Goal: Task Accomplishment & Management: Use online tool/utility

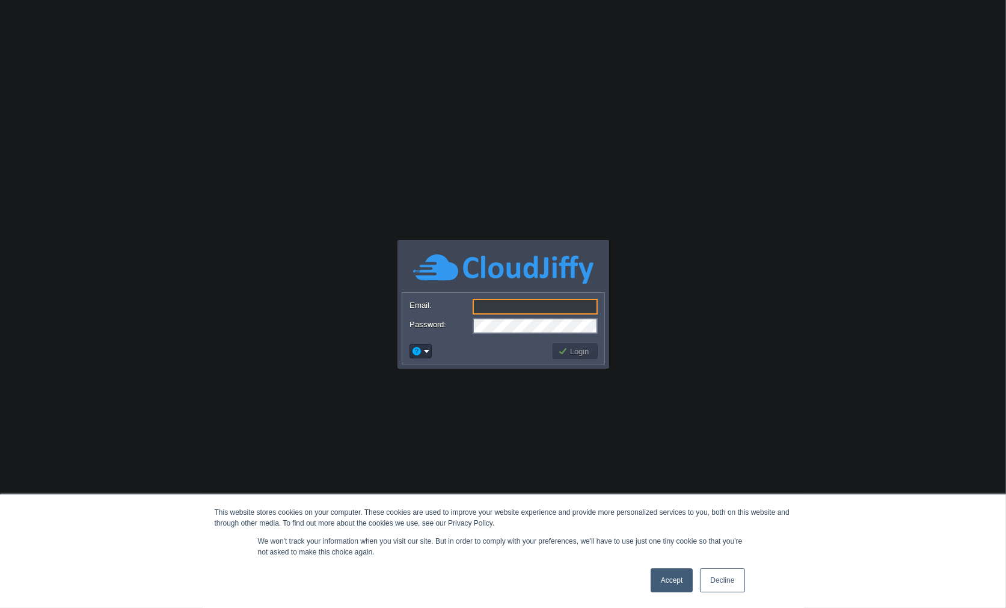
type input "[EMAIL_ADDRESS][DOMAIN_NAME]"
click at [566, 349] on button "Login" at bounding box center [575, 351] width 35 height 11
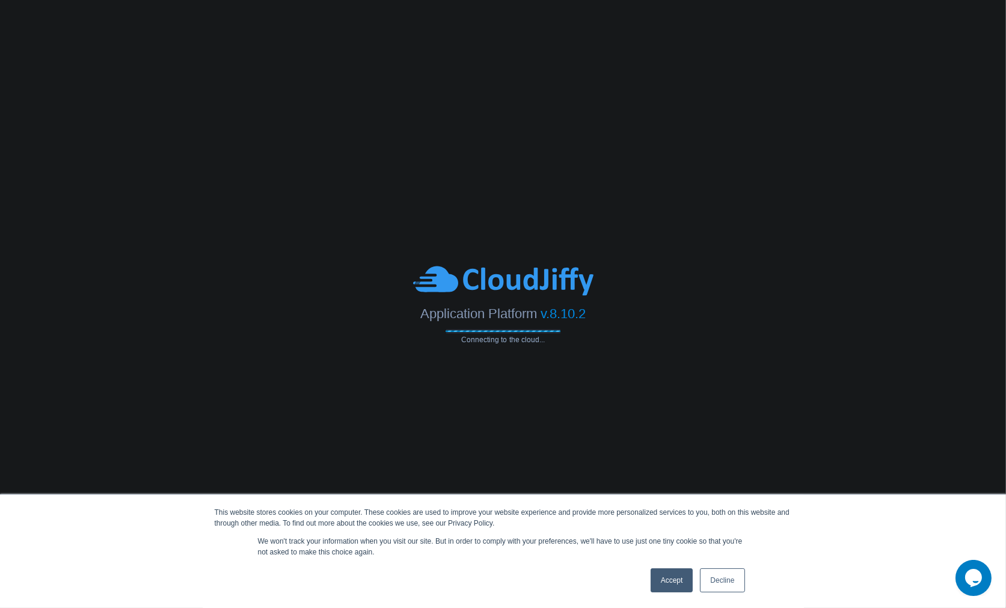
click at [676, 585] on link "Accept" at bounding box center [671, 580] width 43 height 24
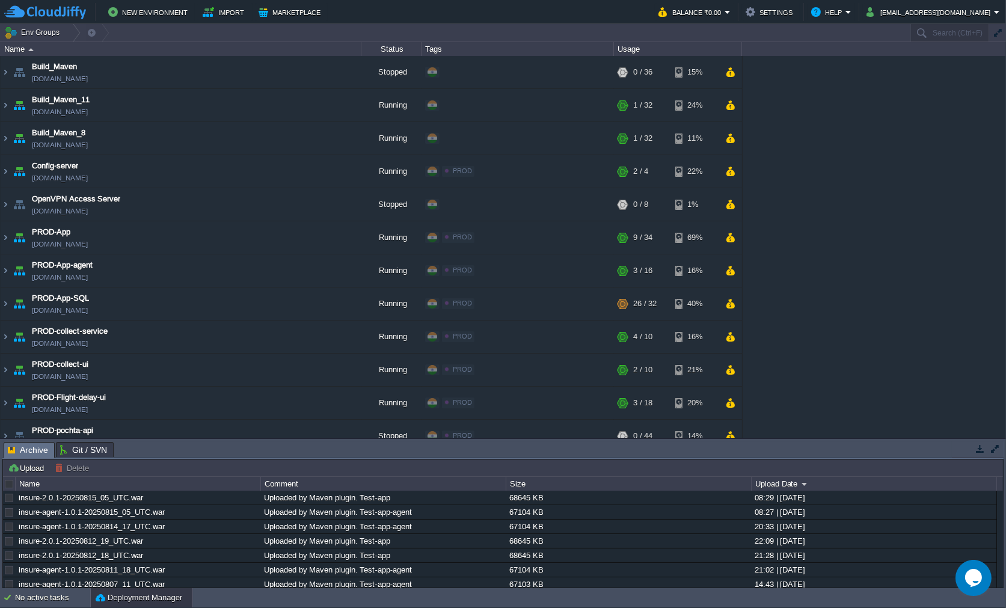
click at [127, 602] on button "Deployment Manager" at bounding box center [139, 598] width 87 height 12
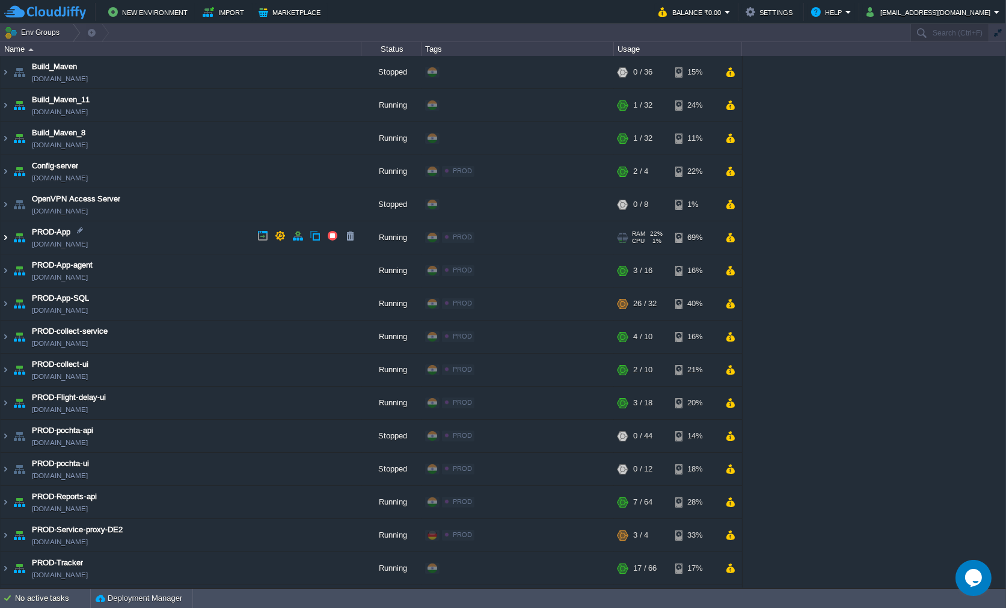
click at [0, 233] on table "Build_Maven [DOMAIN_NAME] Stopped + Add to Env Group RAM 0% CPU 0% 0 / 36 15% B…" at bounding box center [371, 502] width 742 height 893
click at [1, 239] on img at bounding box center [6, 237] width 10 height 32
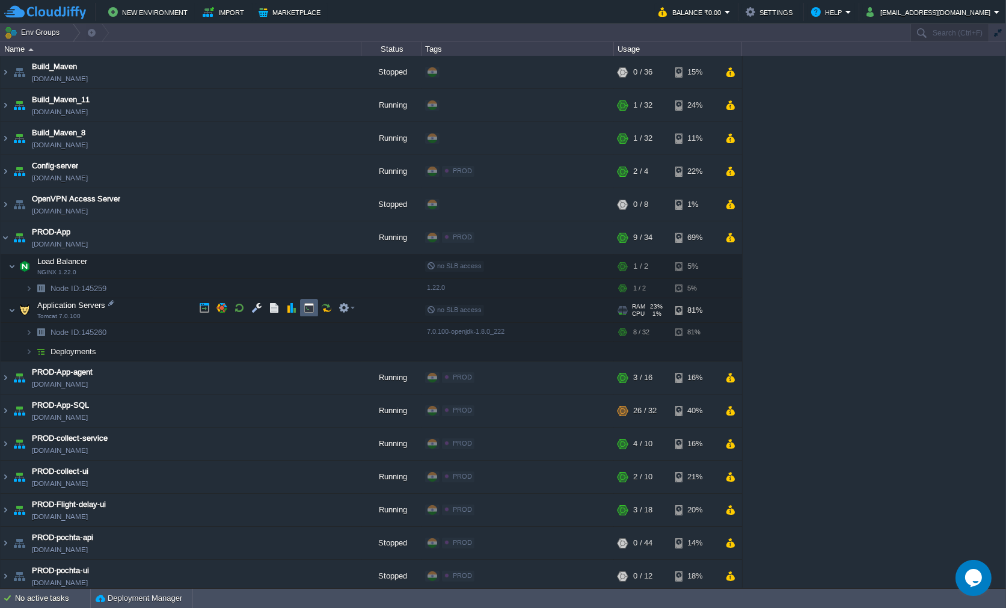
click at [307, 310] on button "button" at bounding box center [309, 307] width 11 height 11
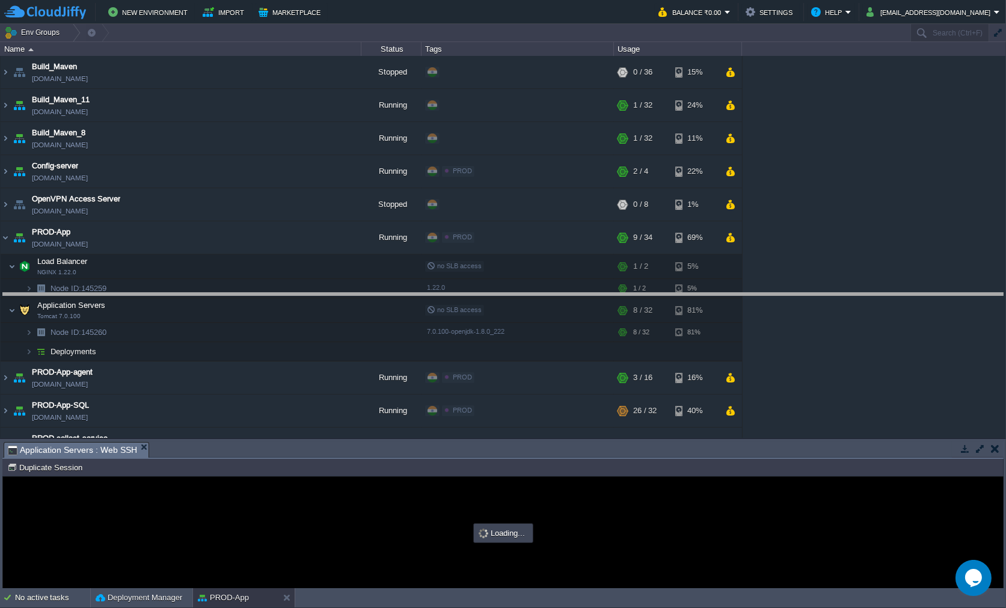
drag, startPoint x: 266, startPoint y: 448, endPoint x: 282, endPoint y: 286, distance: 163.7
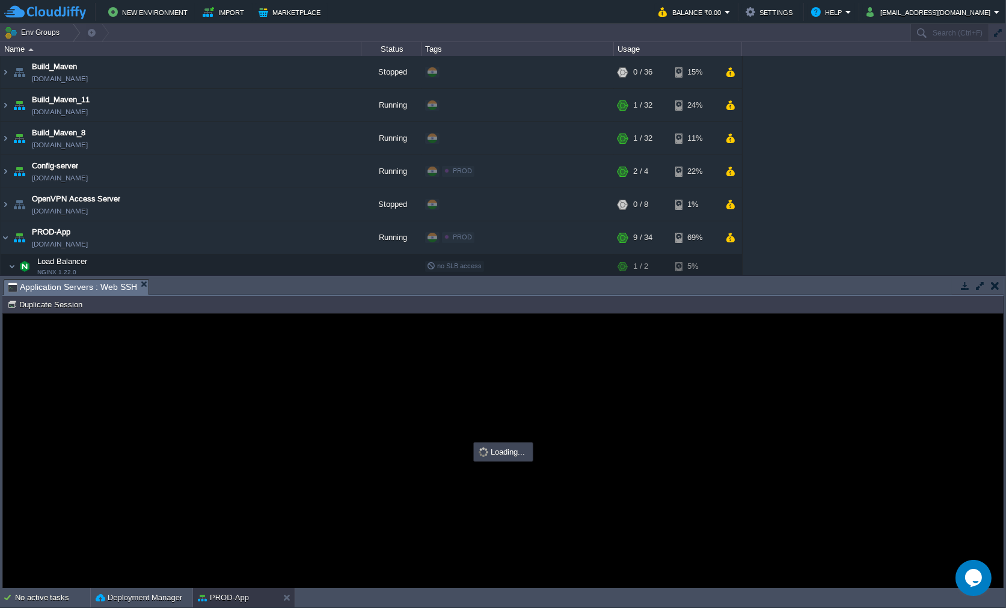
type input "#000000"
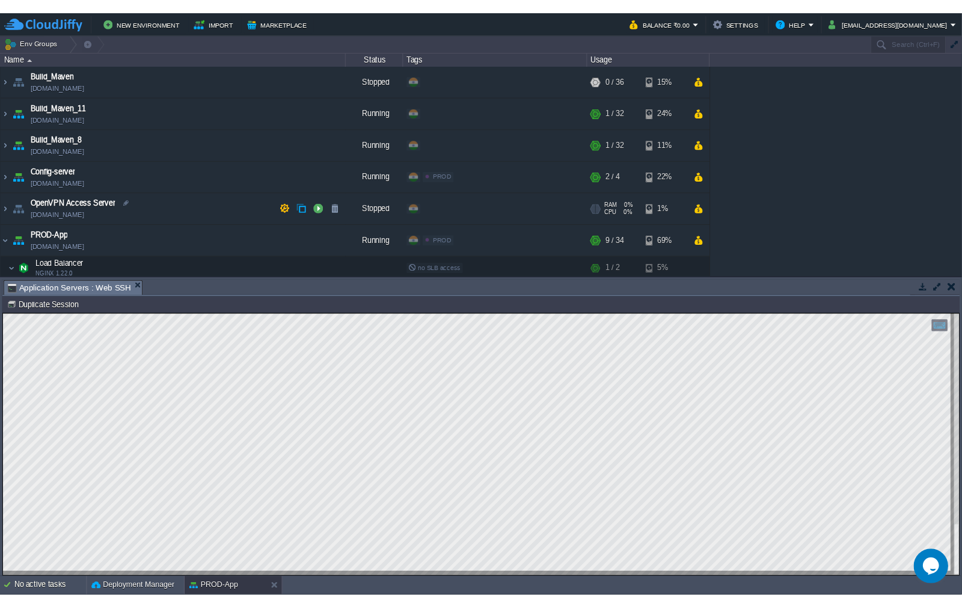
scroll to position [80, 0]
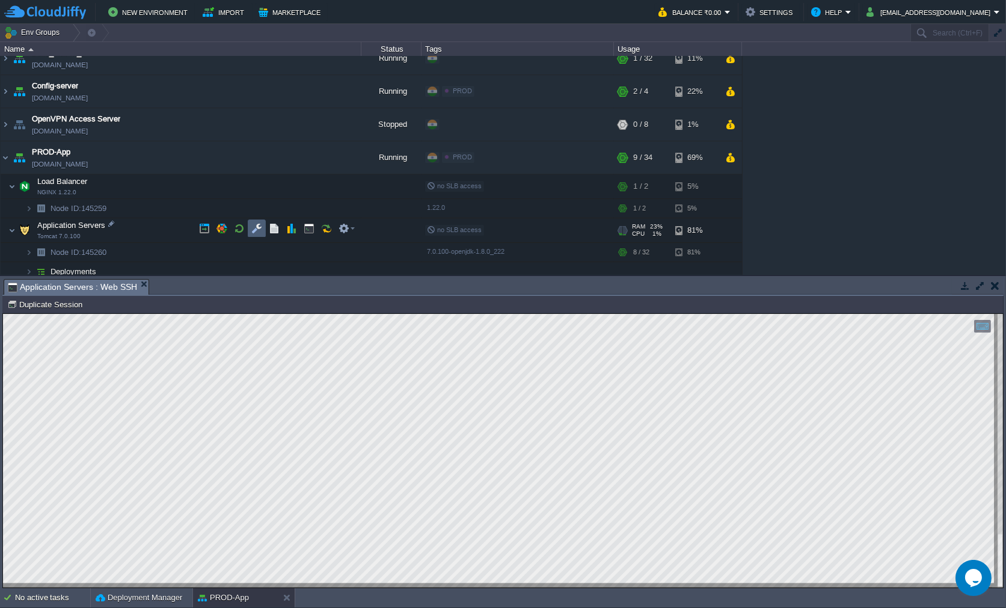
click at [257, 228] on button "button" at bounding box center [256, 228] width 11 height 11
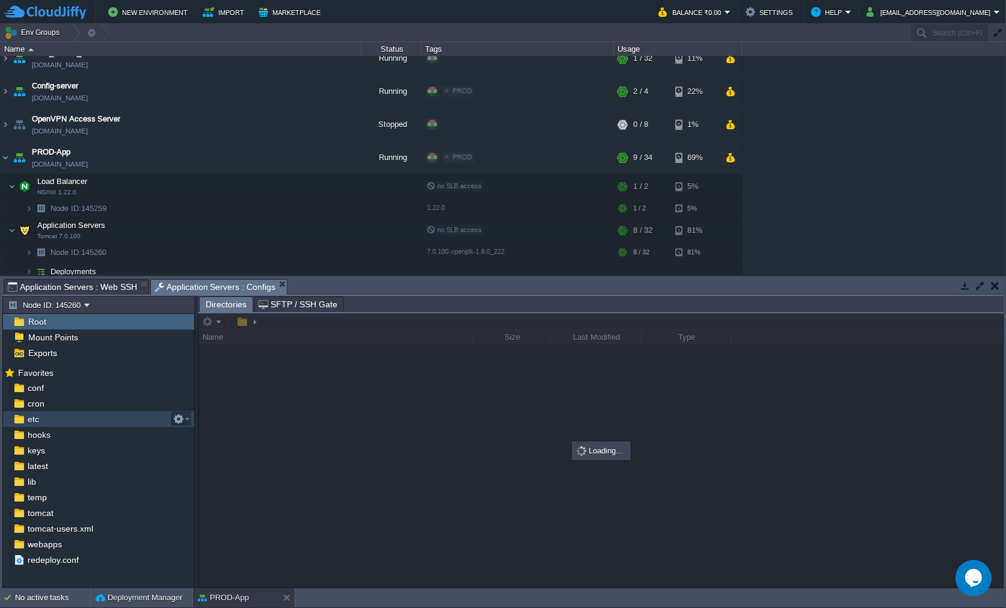
click at [96, 411] on div "etc" at bounding box center [98, 419] width 191 height 16
click at [85, 290] on span "Application Servers : Web SSH" at bounding box center [72, 287] width 129 height 14
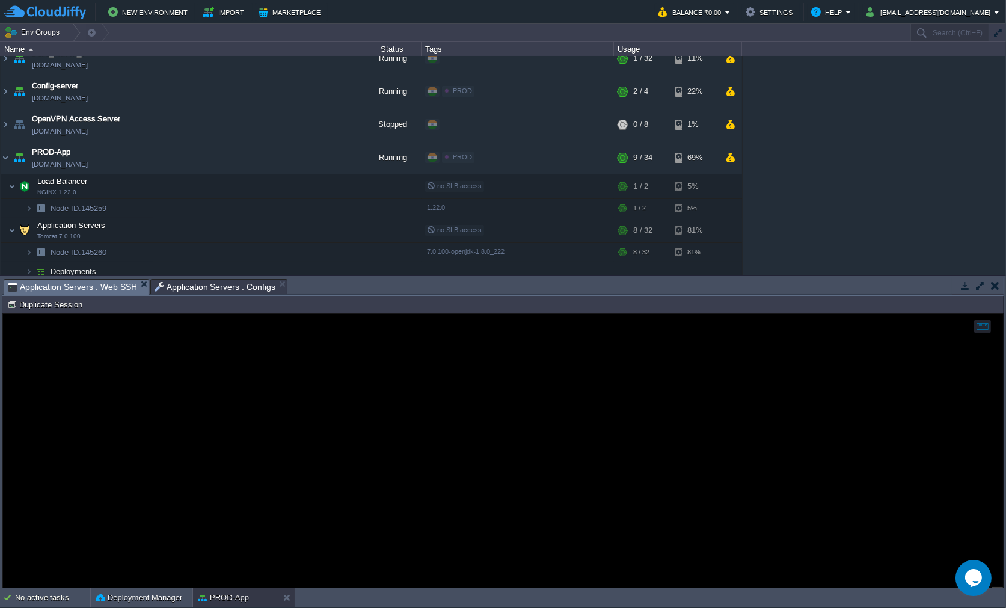
click at [240, 280] on span "Application Servers : Configs" at bounding box center [214, 287] width 121 height 14
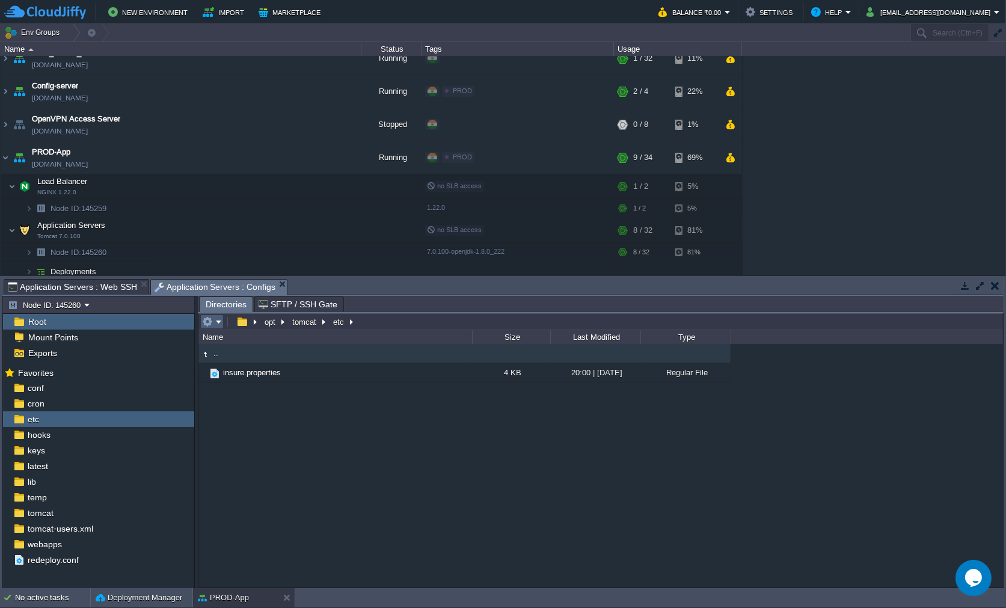
click at [215, 320] on em at bounding box center [212, 321] width 20 height 11
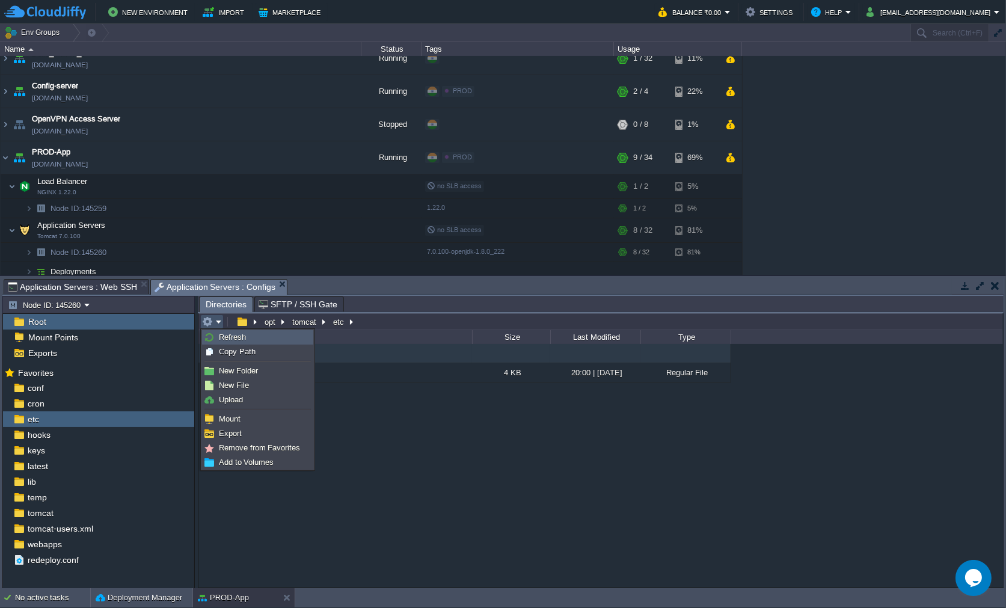
click at [221, 332] on span "Refresh" at bounding box center [232, 336] width 27 height 9
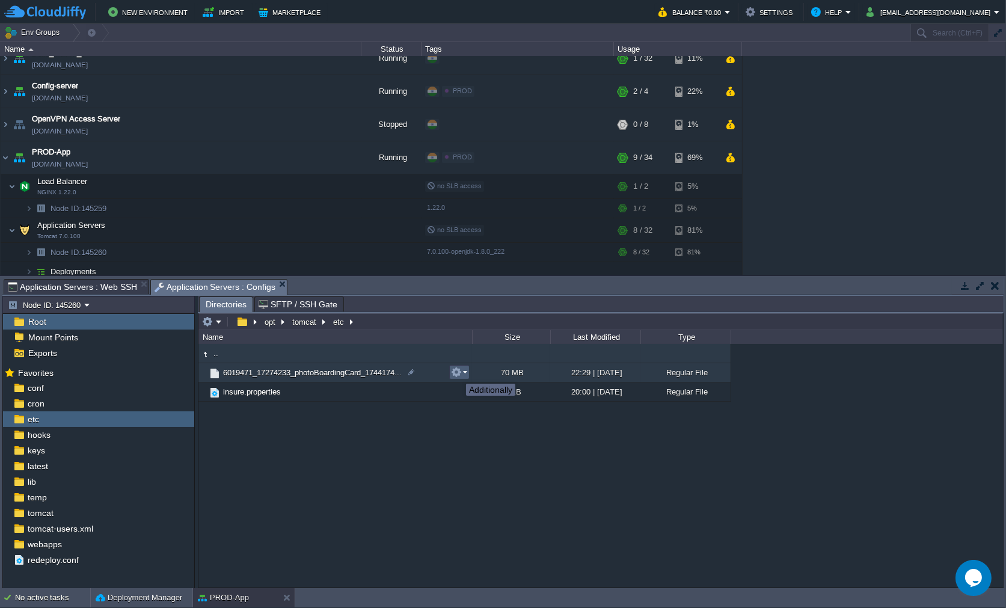
click at [457, 373] on button "button" at bounding box center [456, 372] width 11 height 11
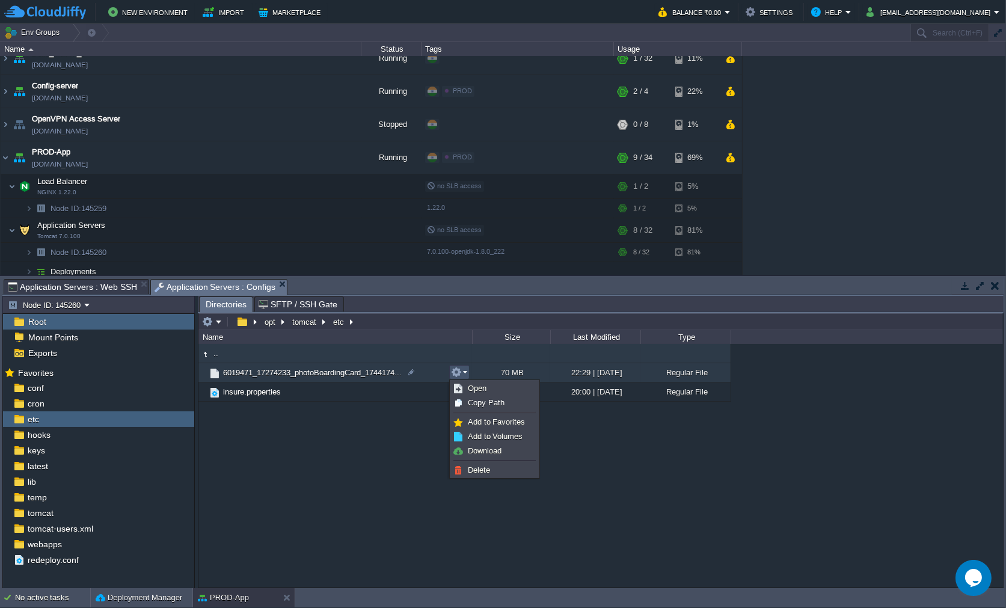
click at [102, 286] on span "Application Servers : Web SSH" at bounding box center [72, 287] width 129 height 14
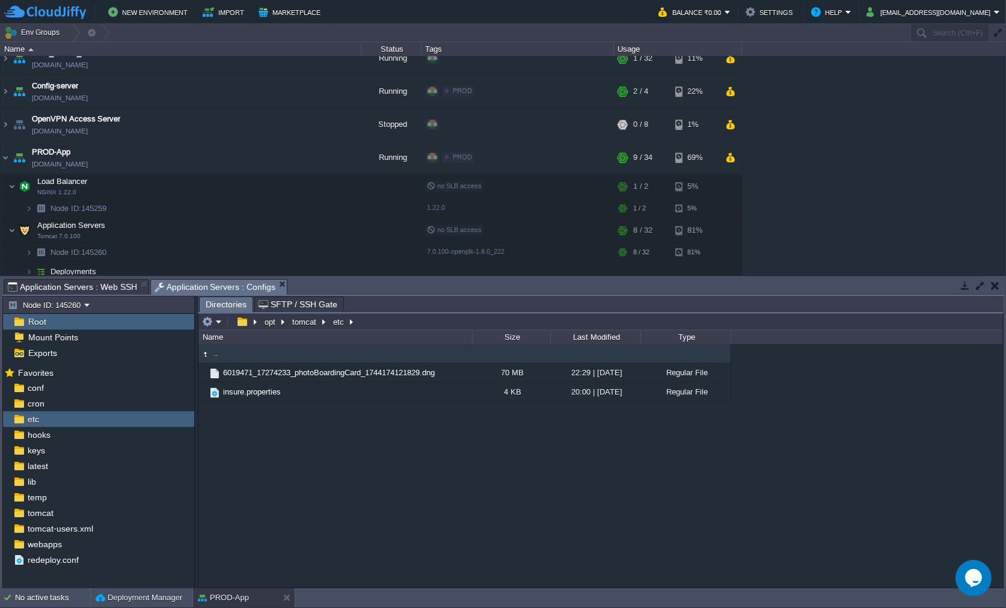
click at [236, 283] on span "Application Servers : Configs" at bounding box center [214, 287] width 121 height 15
click at [210, 318] on button "button" at bounding box center [207, 321] width 11 height 11
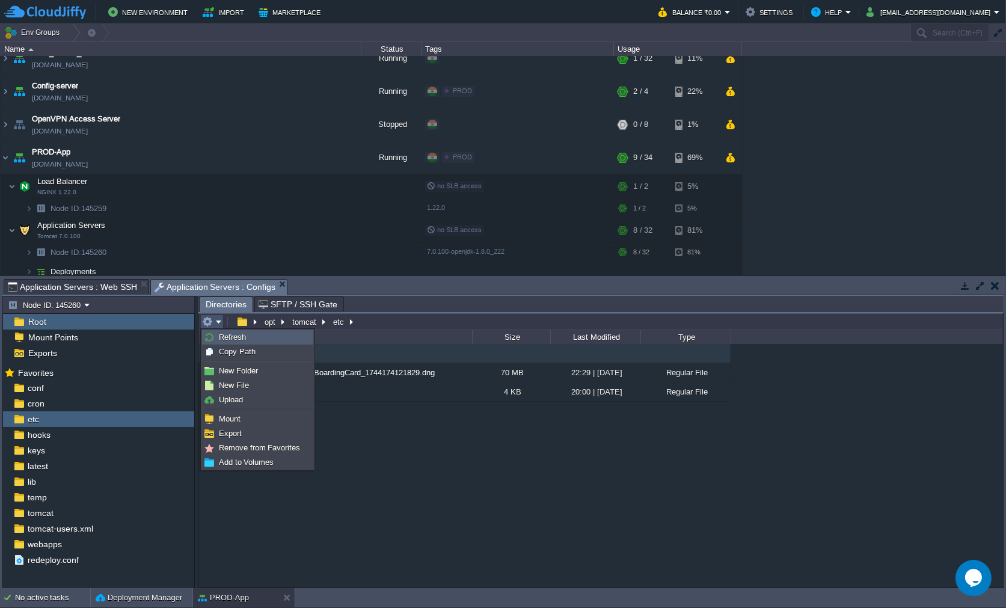
click at [251, 337] on link "Refresh" at bounding box center [258, 337] width 110 height 13
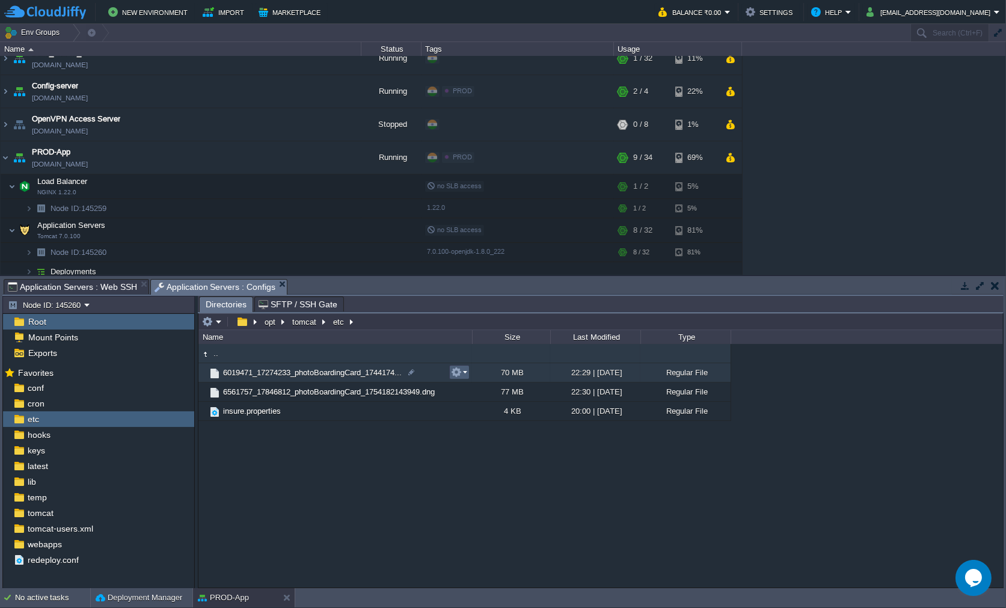
click at [465, 373] on em at bounding box center [459, 372] width 16 height 11
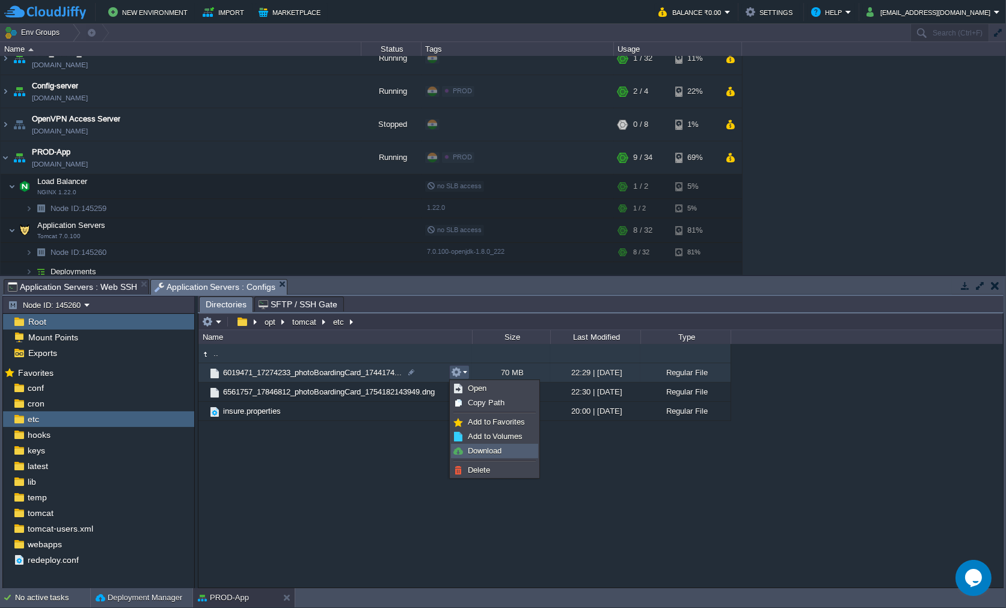
click at [484, 450] on span "Download" at bounding box center [485, 450] width 34 height 9
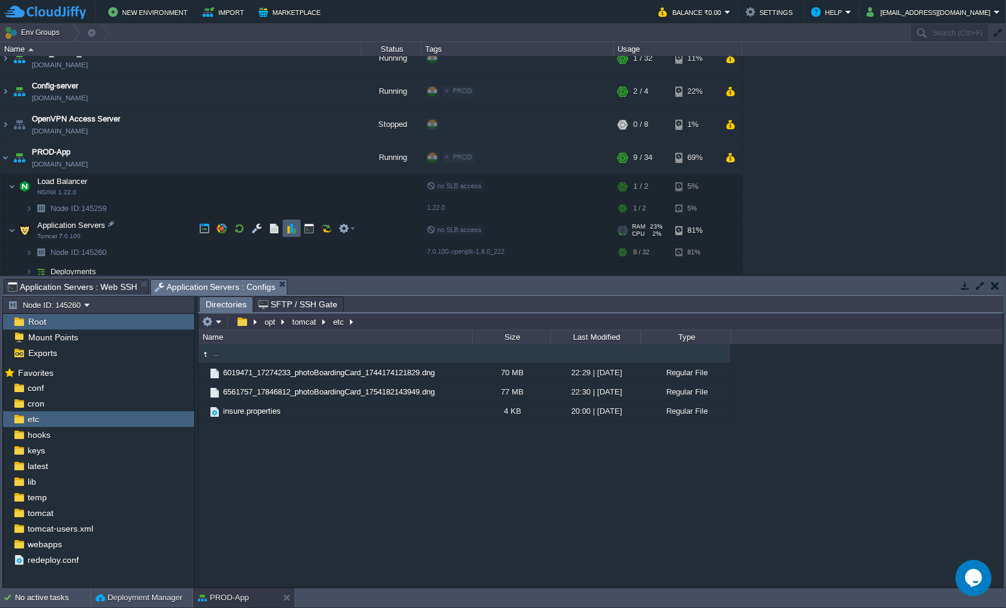
click at [292, 231] on button "button" at bounding box center [291, 228] width 11 height 11
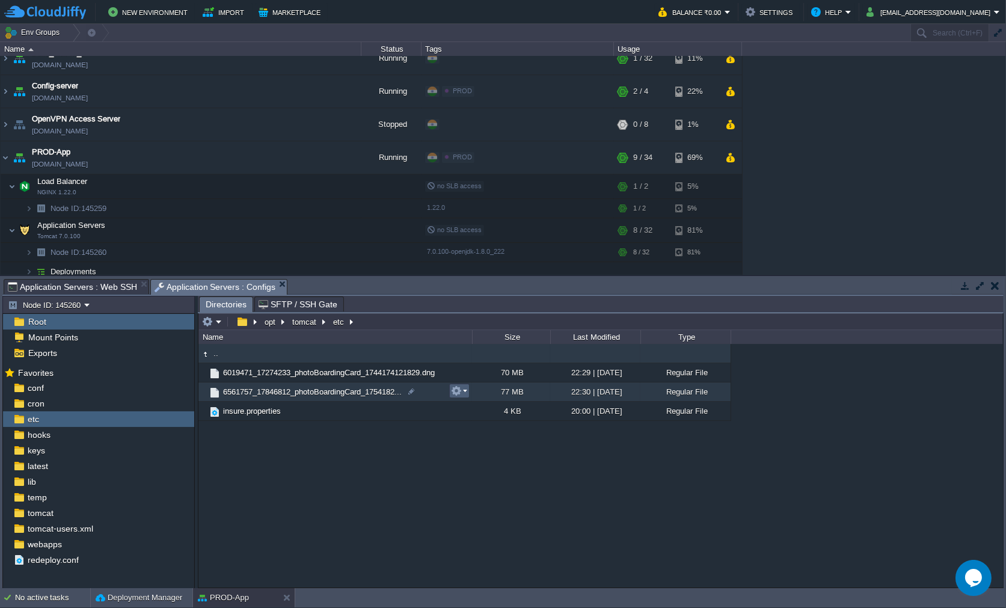
click at [466, 397] on td at bounding box center [459, 391] width 20 height 14
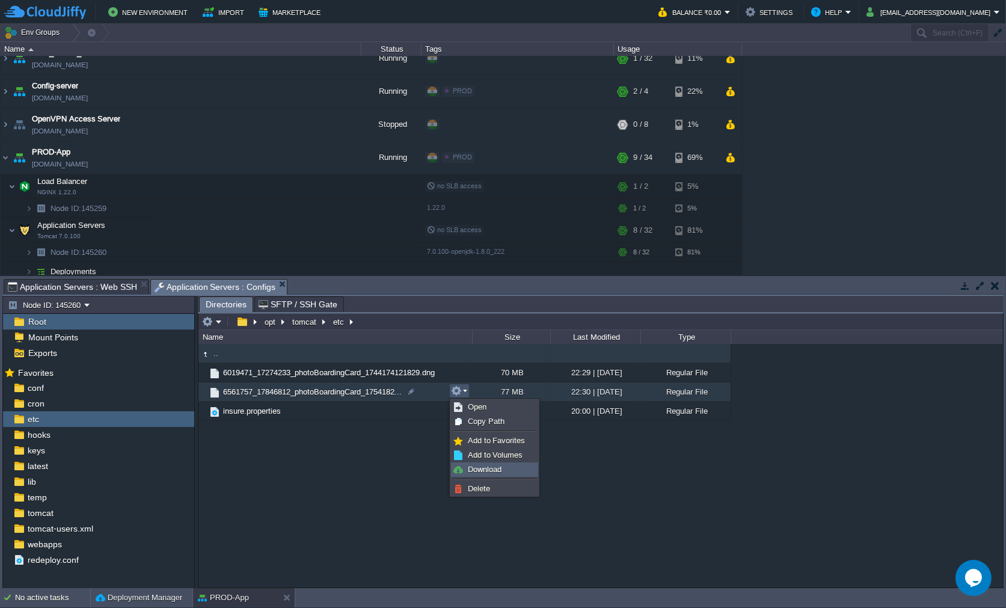
click at [487, 469] on span "Download" at bounding box center [485, 469] width 34 height 9
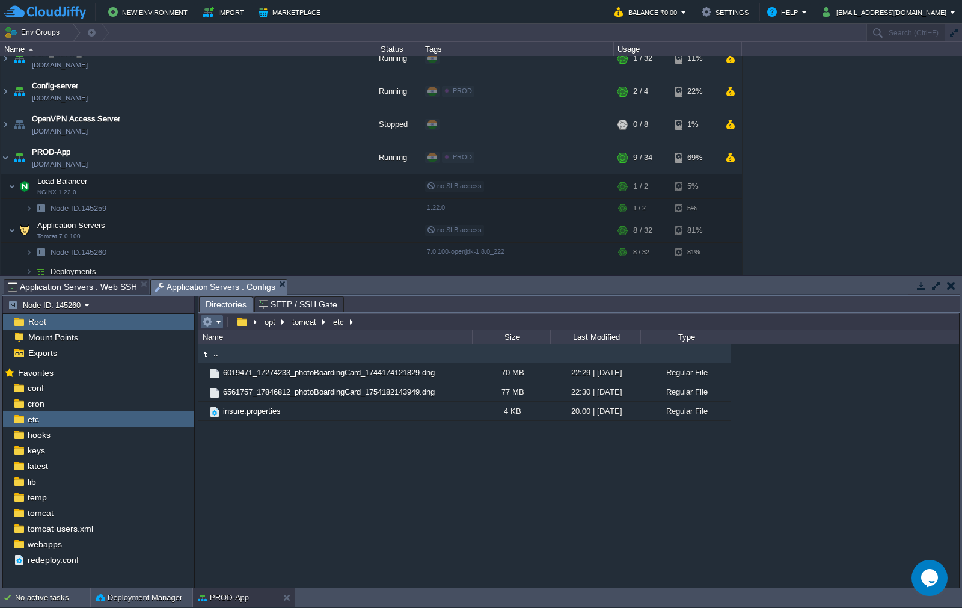
click at [215, 320] on em at bounding box center [212, 321] width 20 height 11
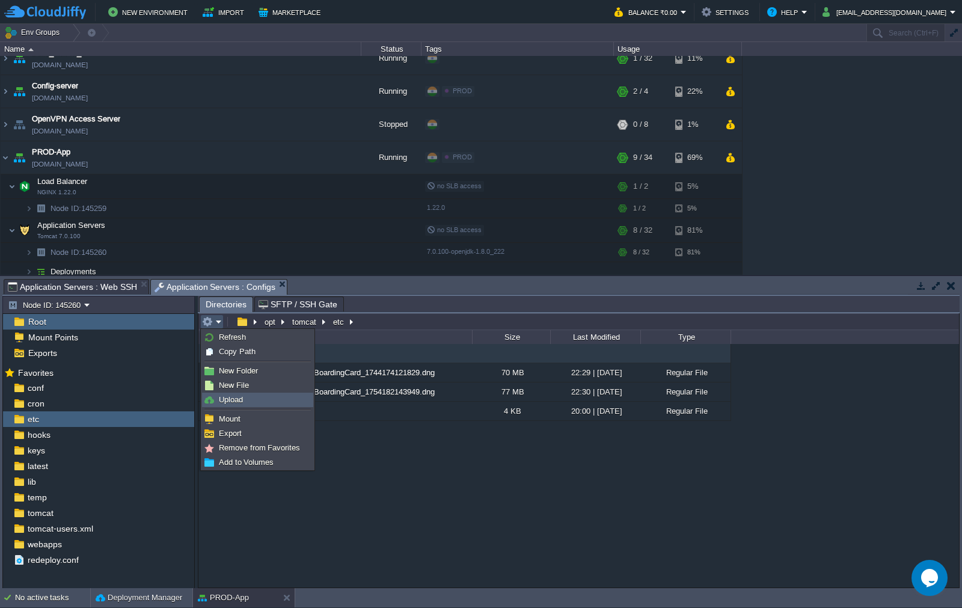
click at [238, 396] on span "Upload" at bounding box center [231, 399] width 24 height 9
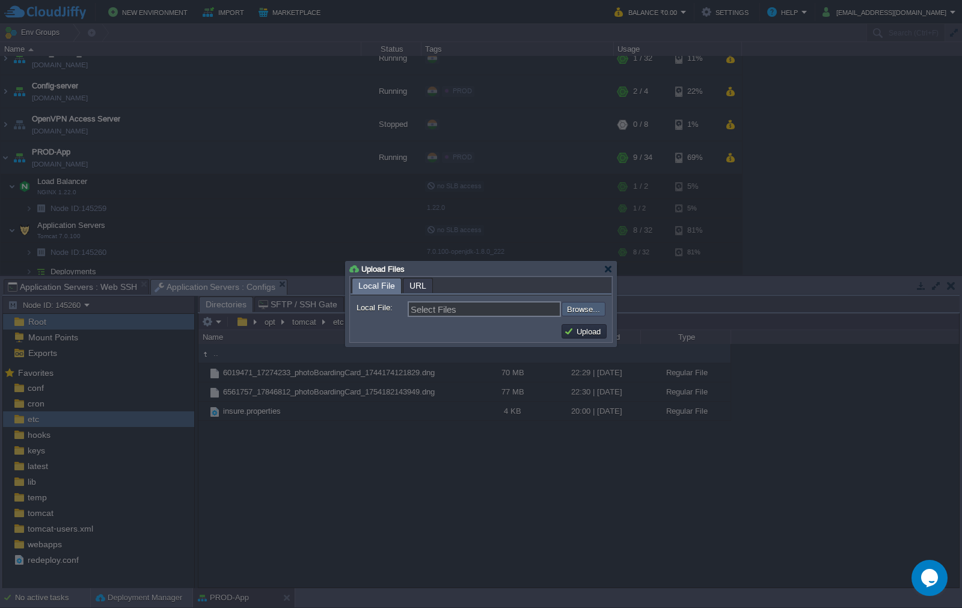
click at [590, 311] on input "file" at bounding box center [529, 309] width 152 height 14
type input "C:\fakepath\6019471_17274233_photoBoardingCard_1744174121829.jpg"
type input "6019471_17274233_photoBoardingCard_1744174121829.jpg"
click at [576, 330] on button "Upload" at bounding box center [584, 331] width 40 height 11
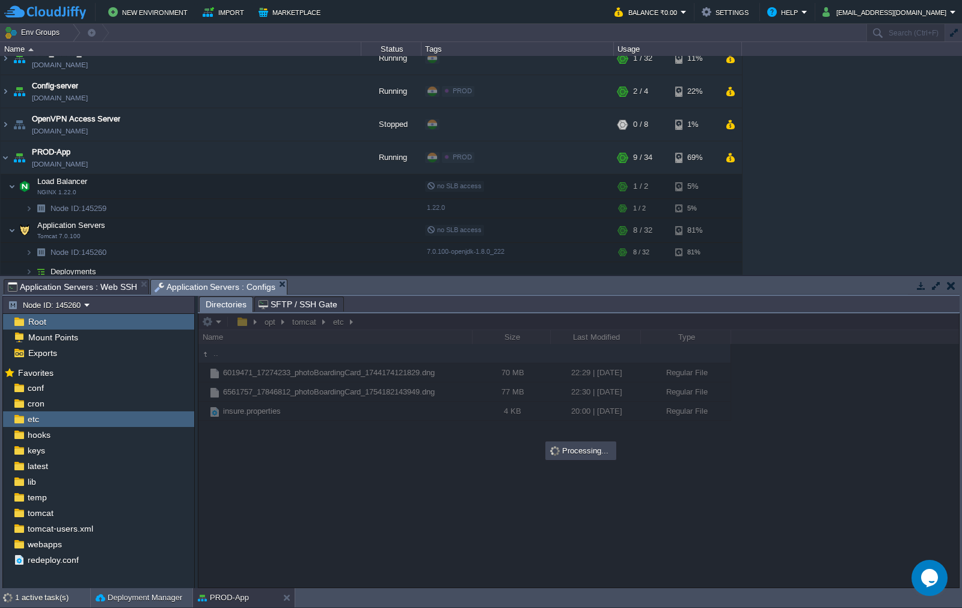
scroll to position [0, 0]
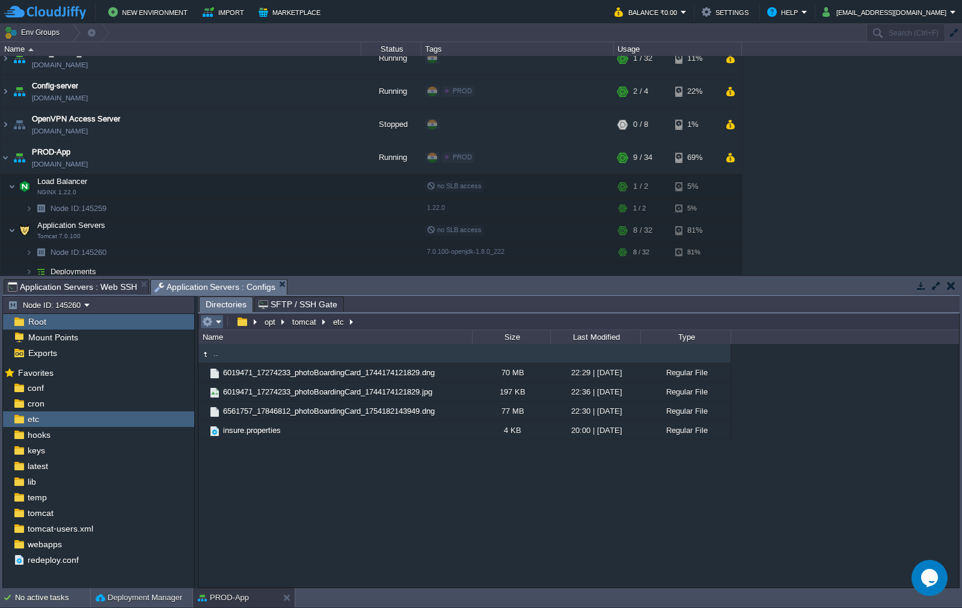
click at [216, 320] on em at bounding box center [212, 321] width 20 height 11
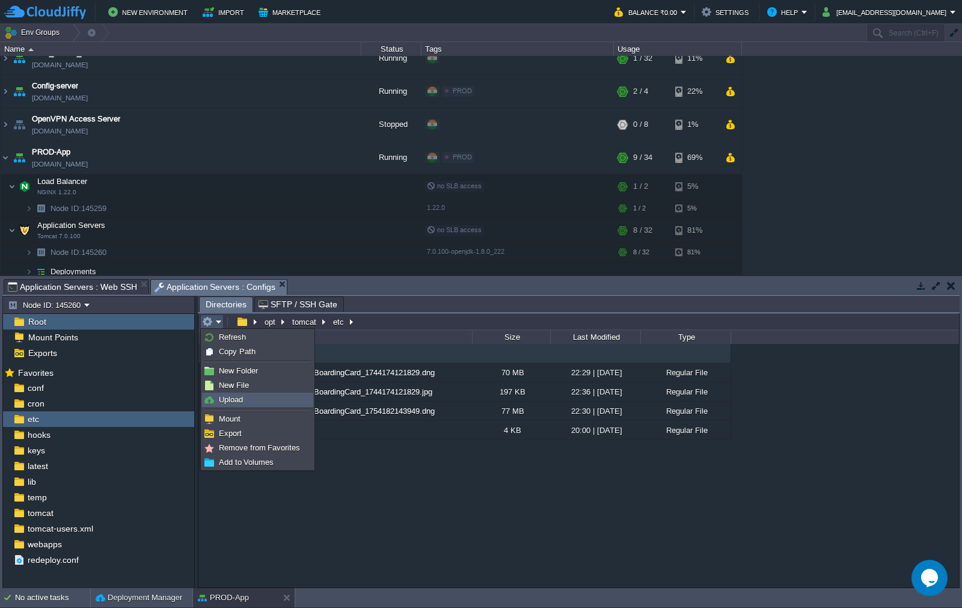
click at [241, 395] on span "Upload" at bounding box center [231, 399] width 24 height 9
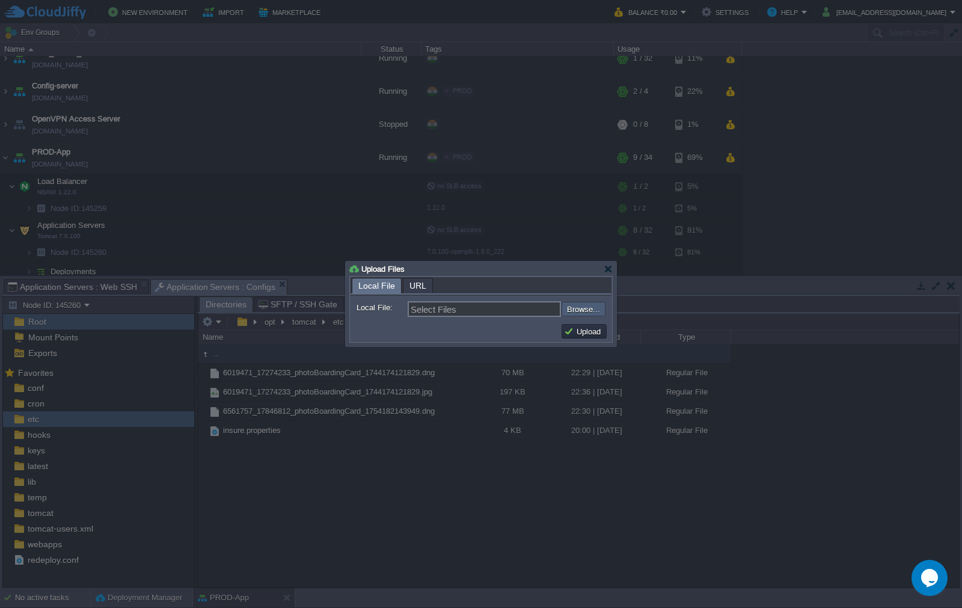
click at [586, 310] on input "file" at bounding box center [529, 309] width 152 height 14
type input "C:\fakepath\6561757_17846812_photoBoardingCard_1754182143949.jpg"
type input "6561757_17846812_photoBoardingCard_1754182143949.jpg"
click at [583, 329] on button "Upload" at bounding box center [584, 331] width 40 height 11
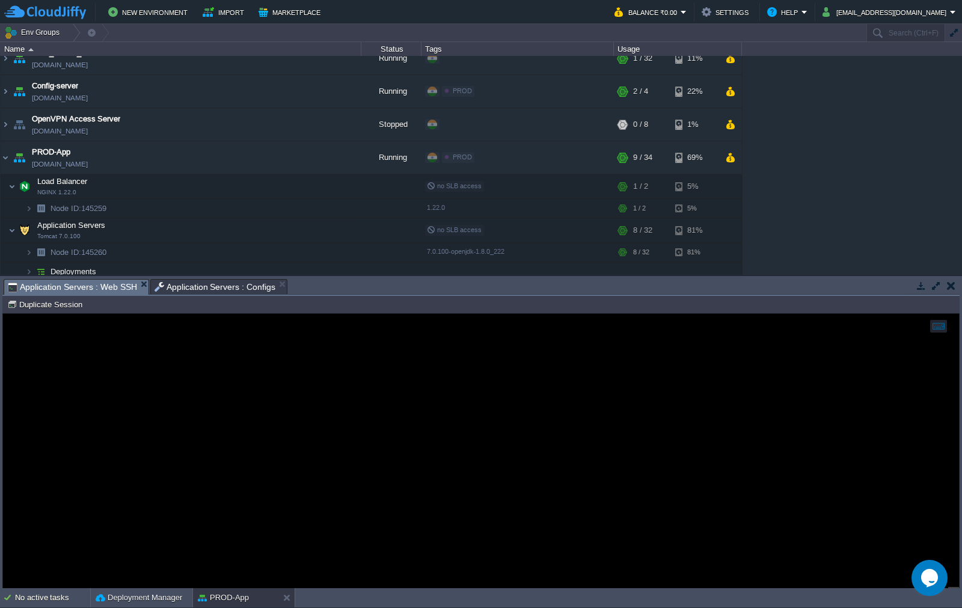
click at [104, 286] on span "Application Servers : Web SSH" at bounding box center [72, 287] width 129 height 15
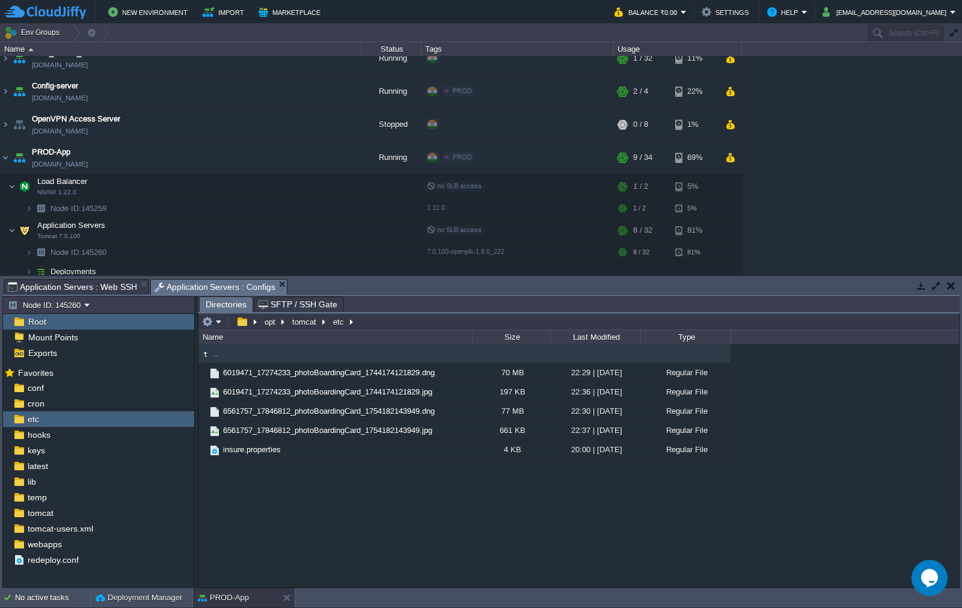
click at [274, 289] on em "Application Servers : Configs" at bounding box center [220, 287] width 133 height 15
click at [221, 322] on em at bounding box center [212, 321] width 20 height 11
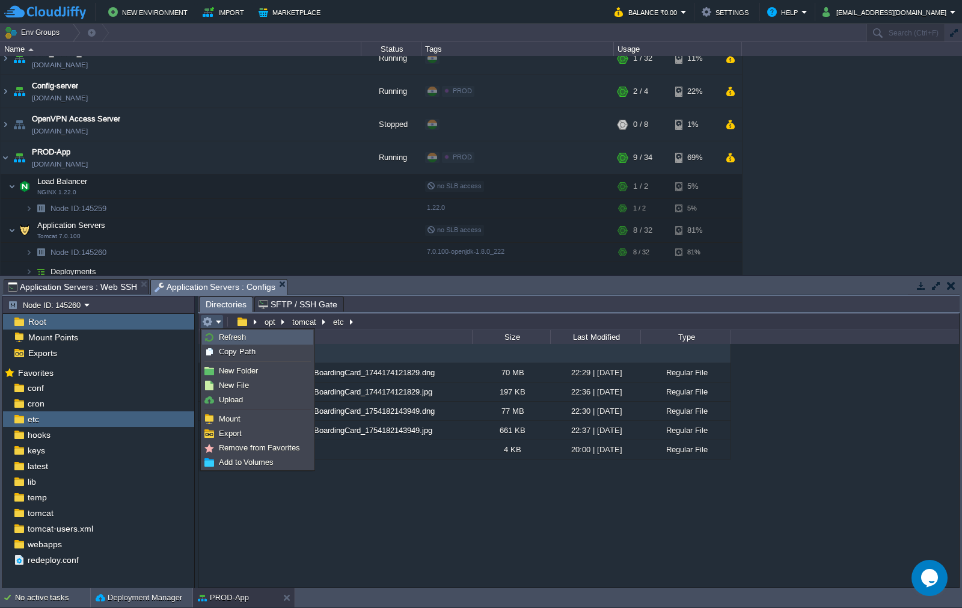
click at [213, 334] on img at bounding box center [209, 337] width 10 height 10
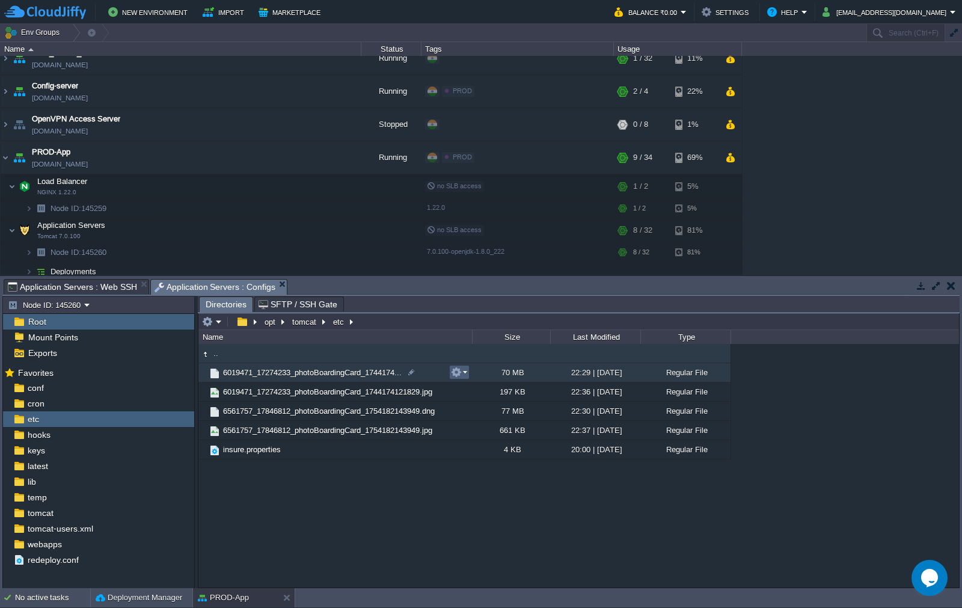
click at [459, 374] on button "button" at bounding box center [456, 372] width 11 height 11
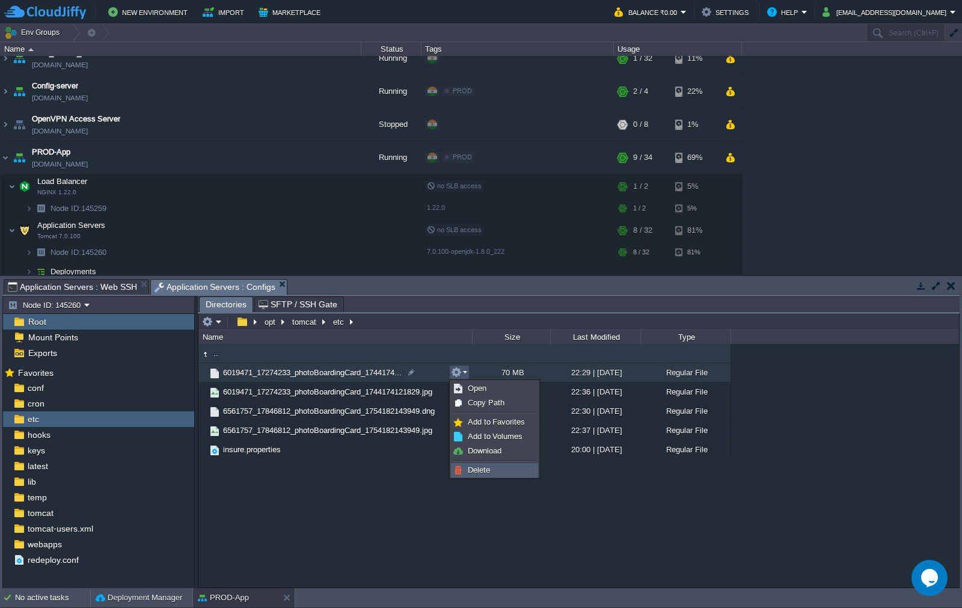
click at [477, 471] on span "Delete" at bounding box center [479, 469] width 22 height 9
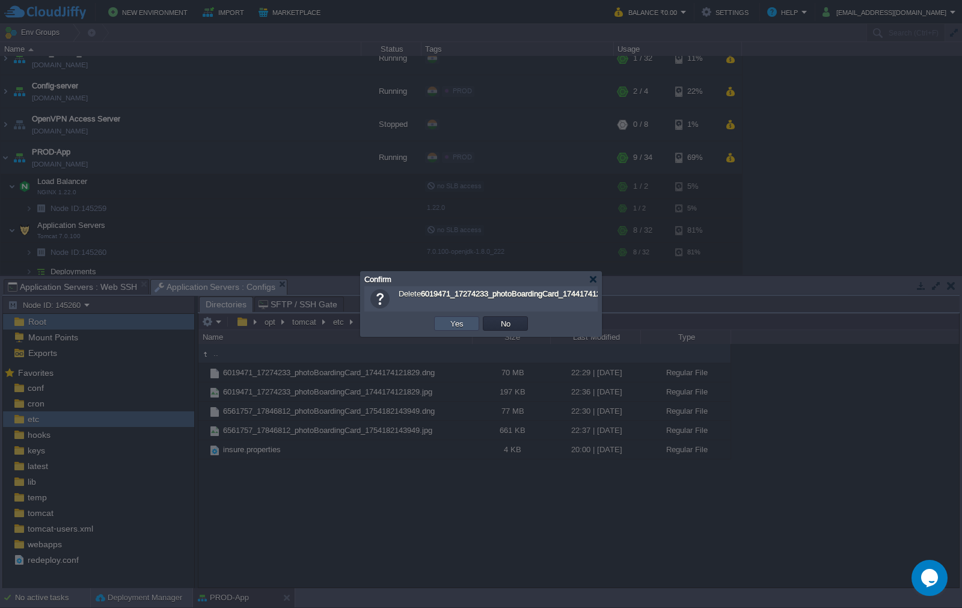
click at [452, 328] on button "Yes" at bounding box center [457, 323] width 20 height 11
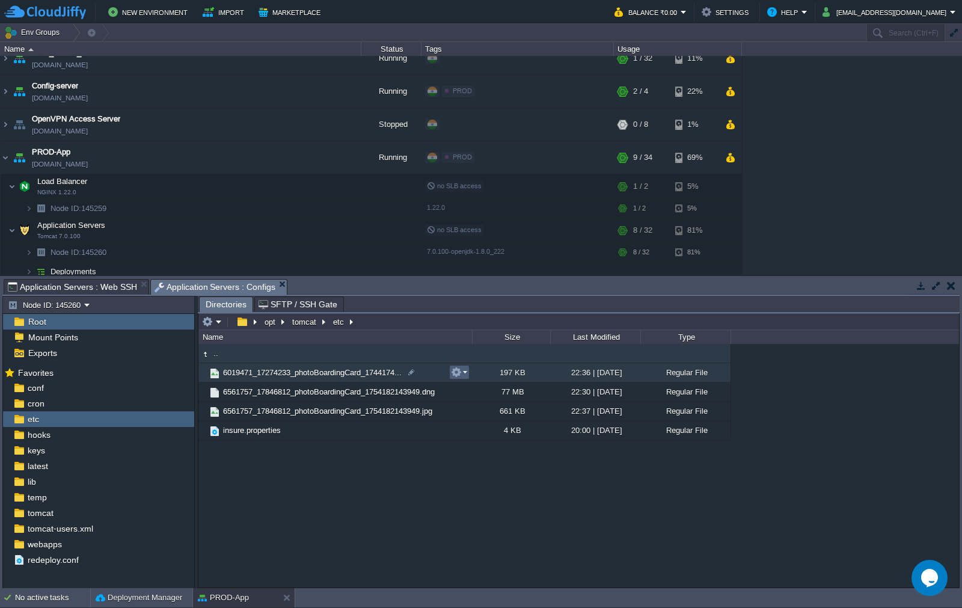
click at [462, 373] on em at bounding box center [459, 372] width 16 height 11
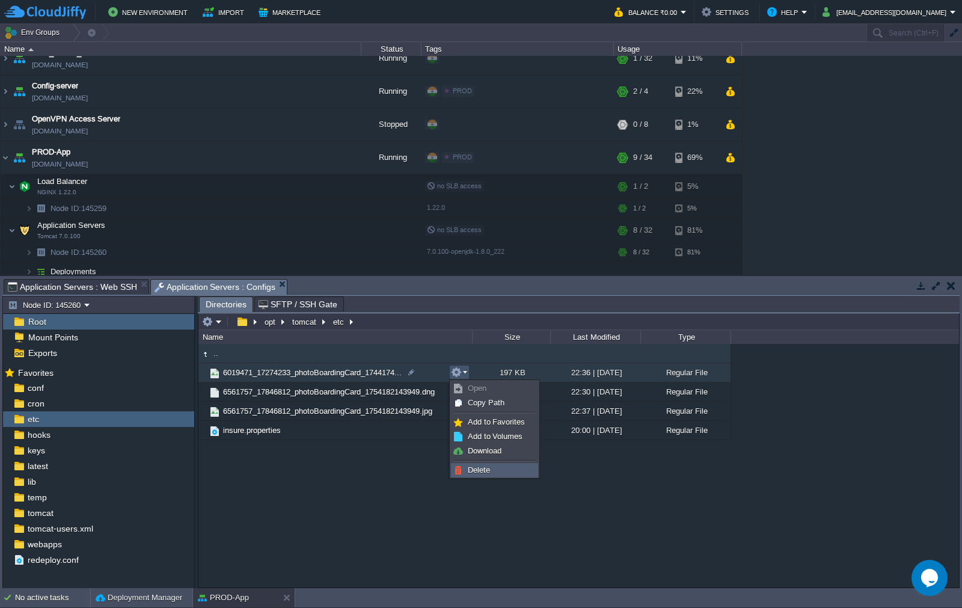
click at [459, 469] on img at bounding box center [458, 470] width 10 height 10
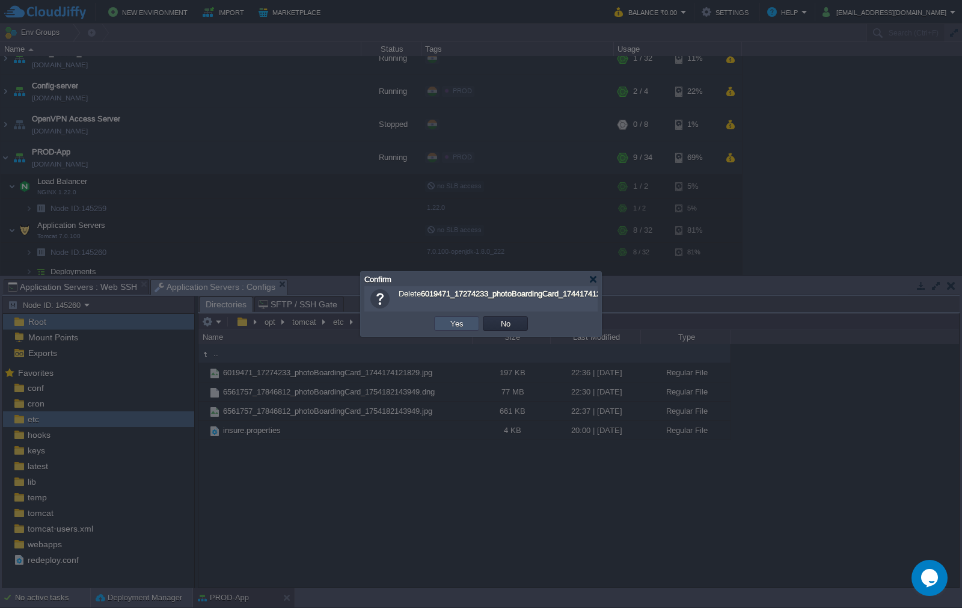
click at [457, 325] on button "Yes" at bounding box center [457, 323] width 20 height 11
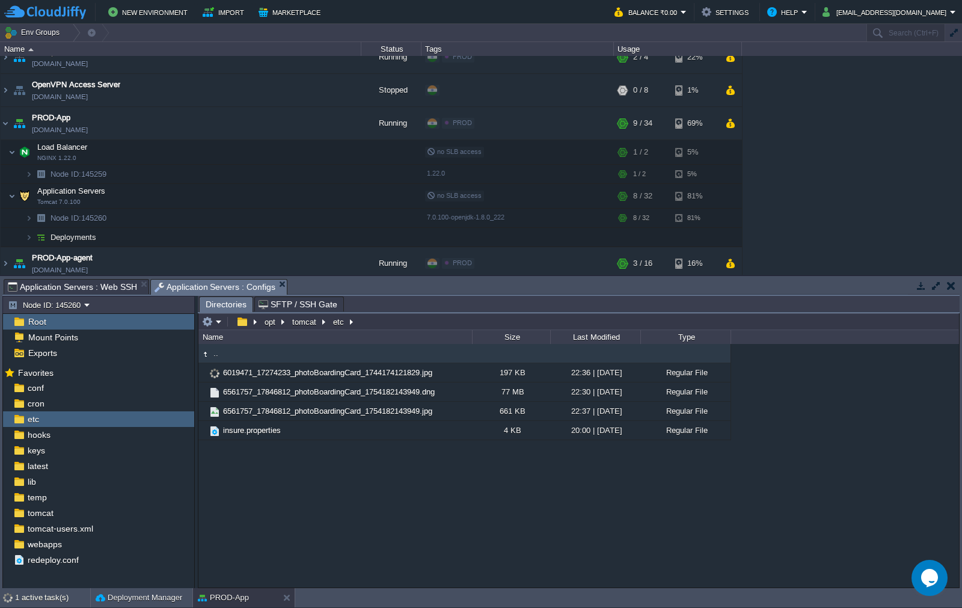
scroll to position [160, 0]
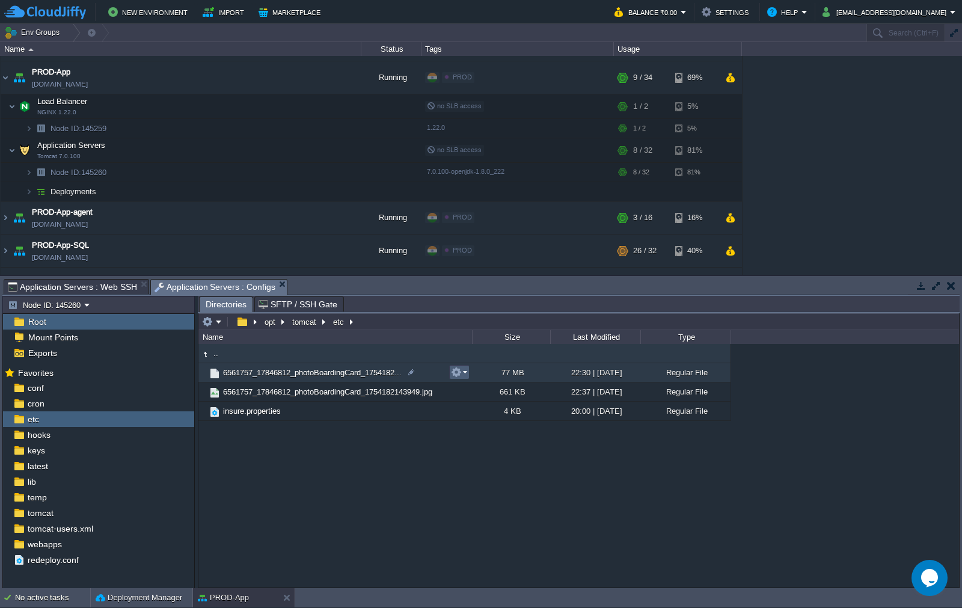
click at [465, 376] on em at bounding box center [459, 372] width 16 height 11
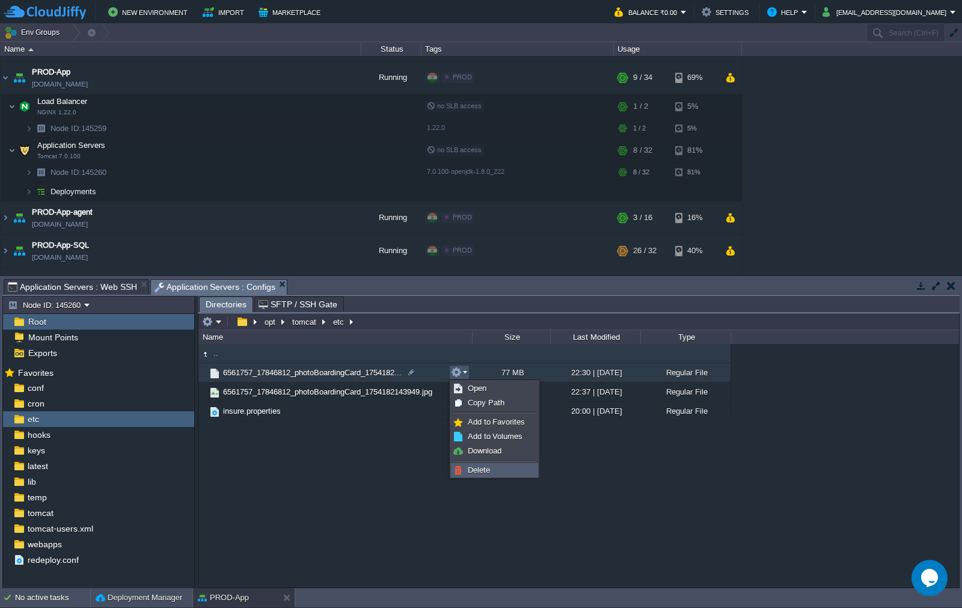
click at [481, 468] on span "Delete" at bounding box center [479, 469] width 22 height 9
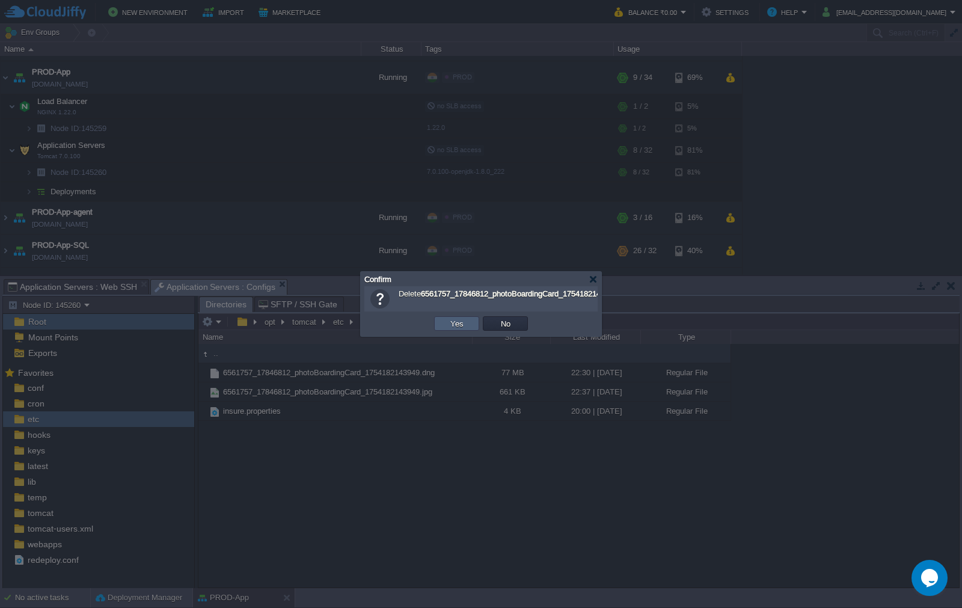
click at [461, 329] on td "Yes" at bounding box center [456, 323] width 45 height 14
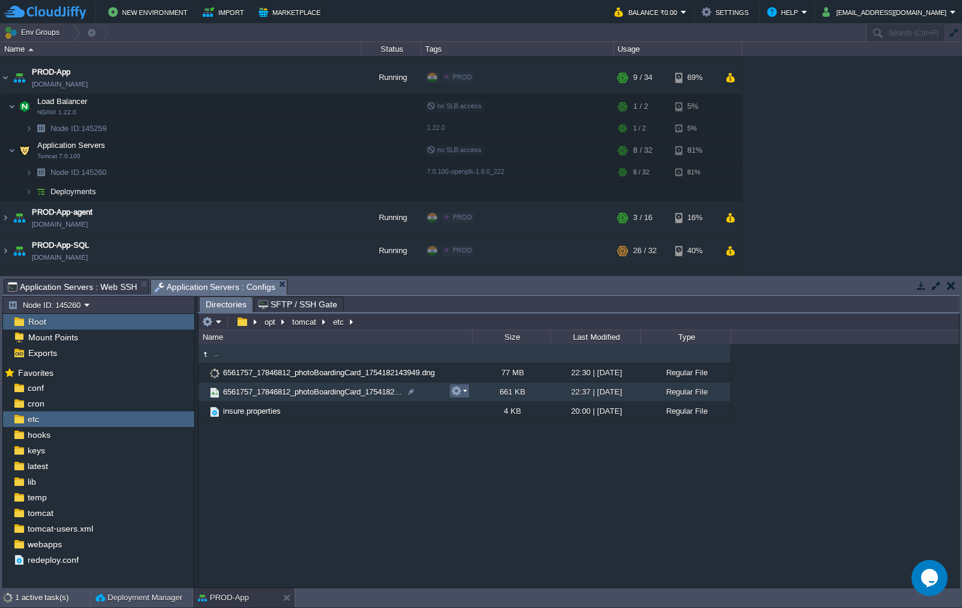
click at [457, 390] on button "button" at bounding box center [456, 390] width 11 height 11
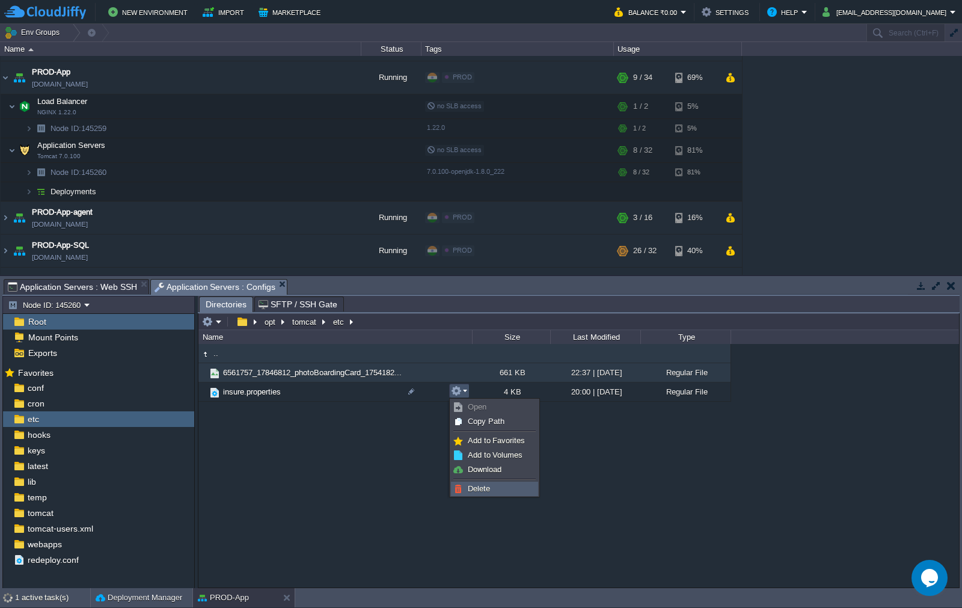
click at [479, 486] on span "Delete" at bounding box center [479, 488] width 22 height 9
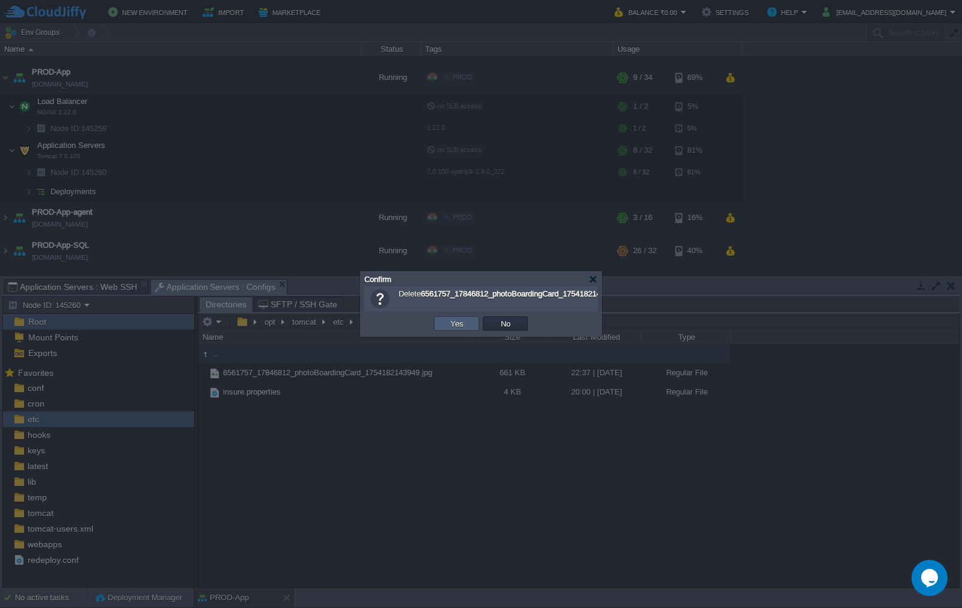
click at [462, 319] on button "Yes" at bounding box center [457, 323] width 20 height 11
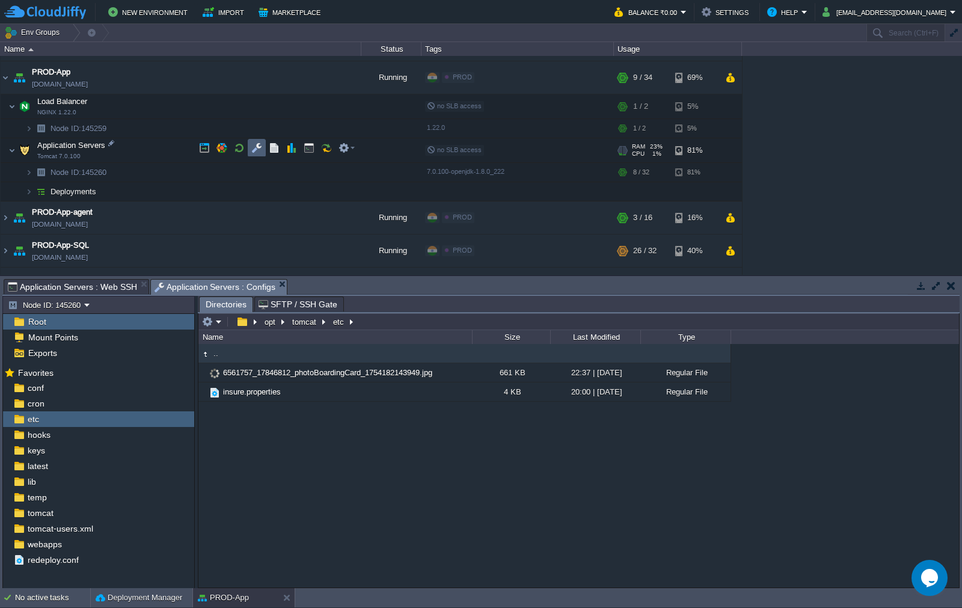
click at [258, 147] on button "button" at bounding box center [256, 147] width 11 height 11
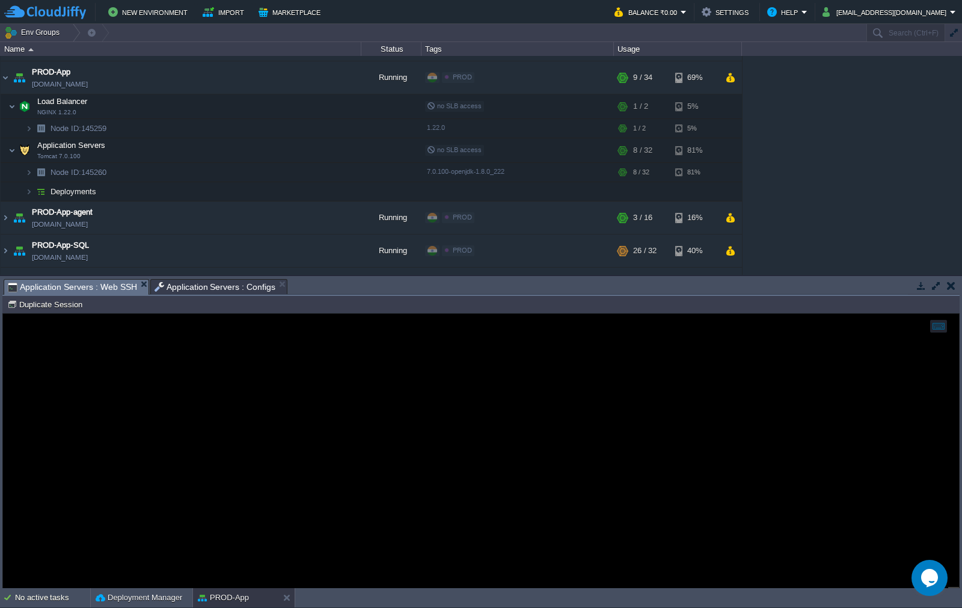
click at [116, 284] on span "Application Servers : Web SSH" at bounding box center [72, 287] width 129 height 15
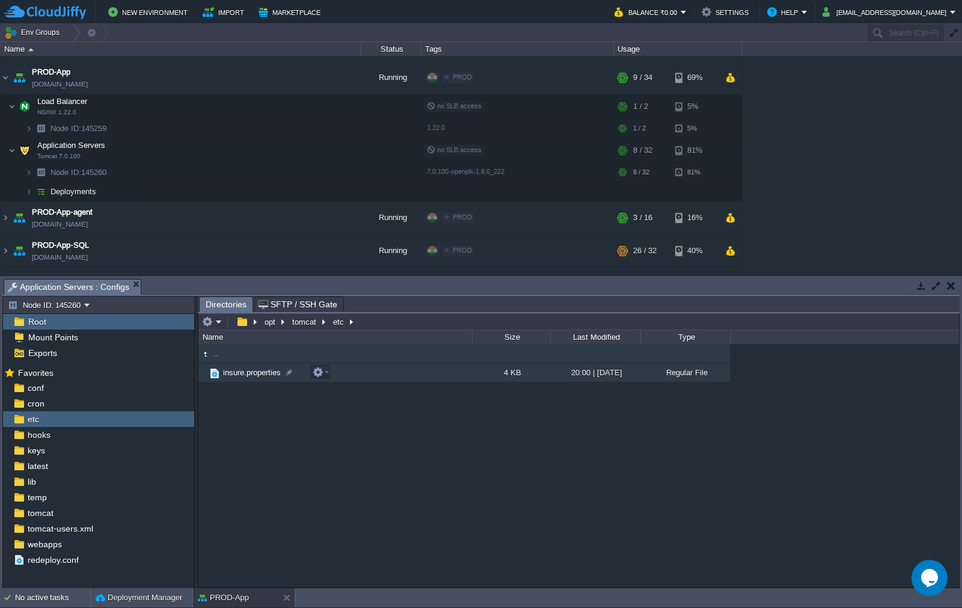
click at [380, 376] on td "insure.properties" at bounding box center [335, 372] width 274 height 19
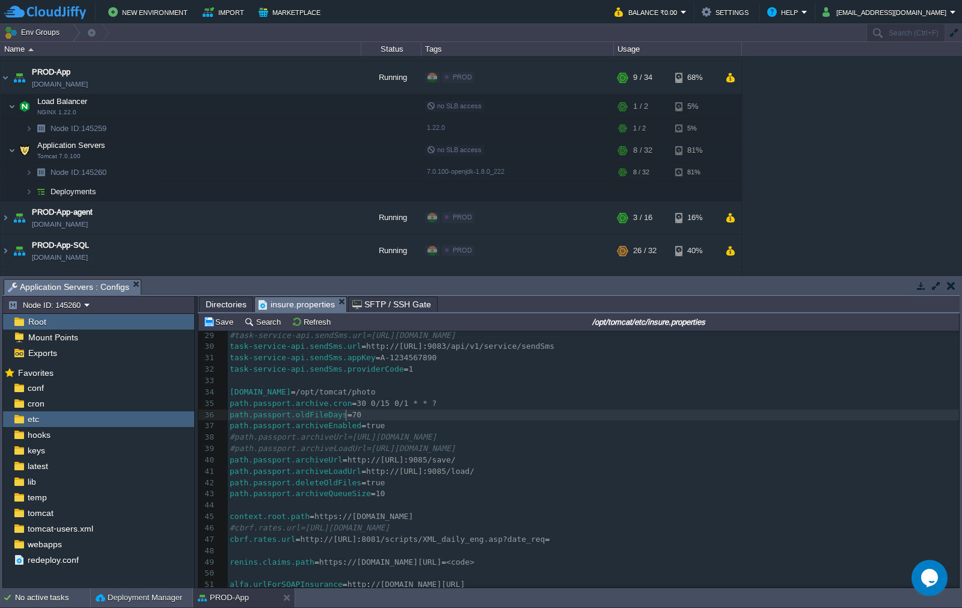
scroll to position [4, 3]
type textarea "7"
click at [211, 317] on button "Save" at bounding box center [220, 321] width 34 height 11
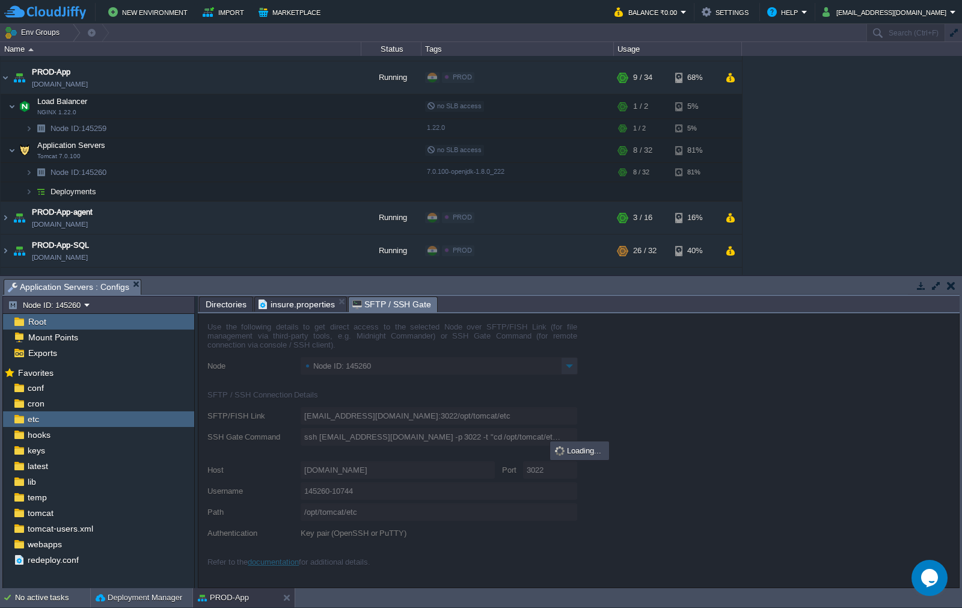
click at [376, 305] on span "SFTP / SSH Gate" at bounding box center [391, 304] width 79 height 15
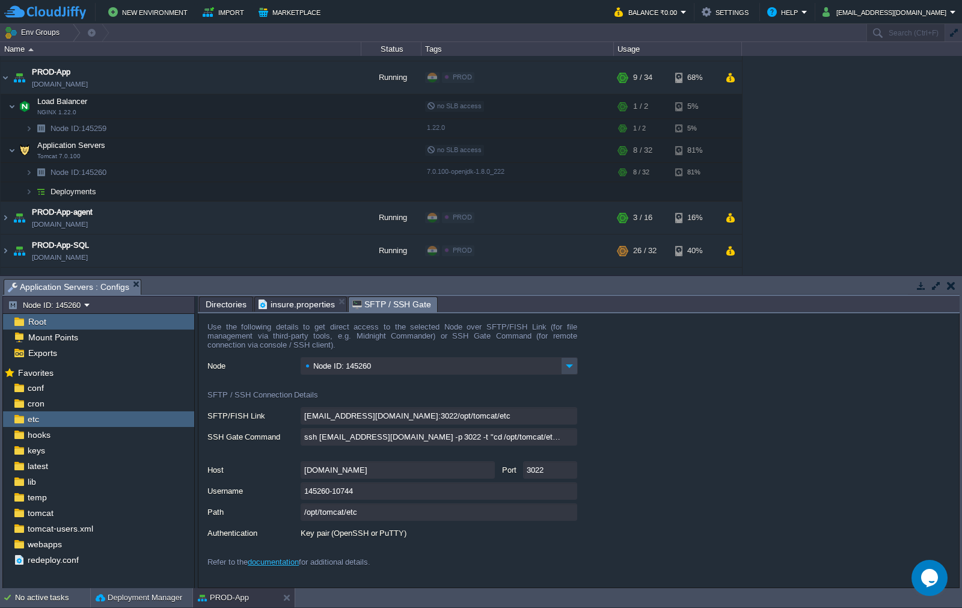
click at [280, 308] on span "insure.properties" at bounding box center [296, 304] width 76 height 14
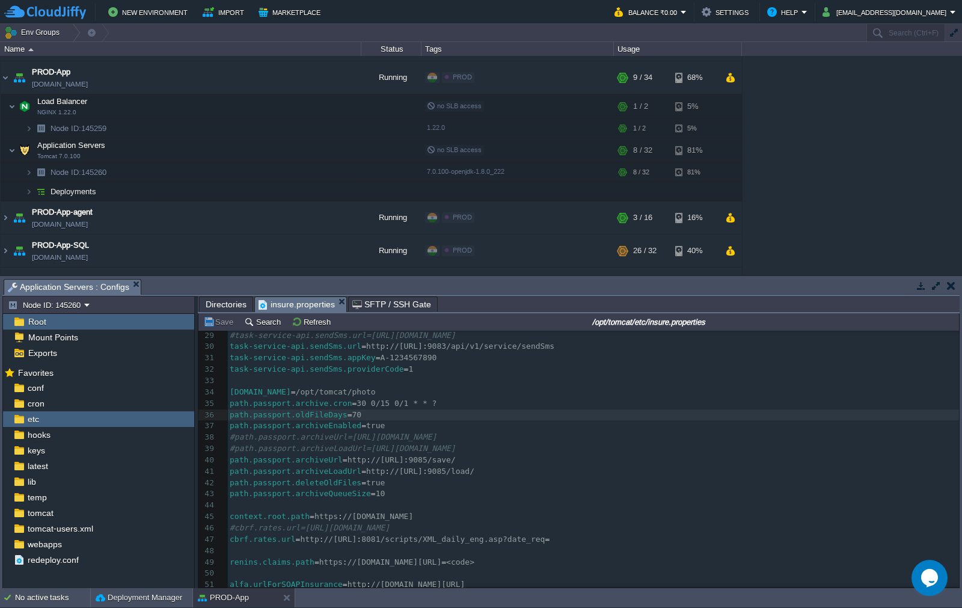
click at [227, 299] on span "Directories" at bounding box center [226, 304] width 41 height 14
